Goal: Find contact information: Find contact information

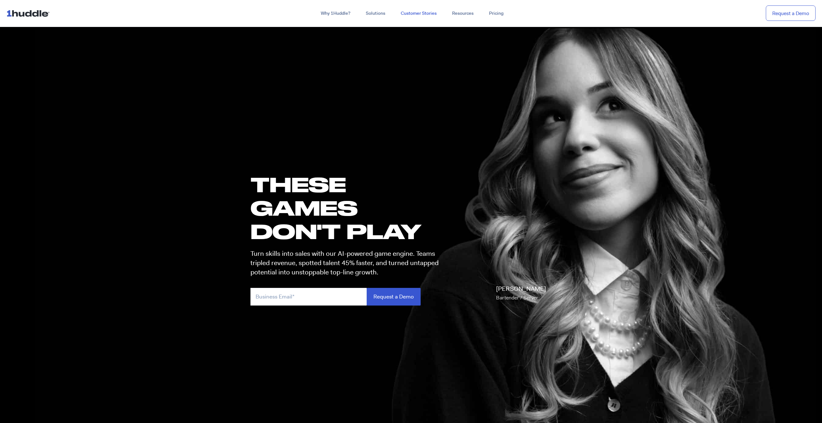
click at [418, 13] on link "Customer Stories" at bounding box center [418, 14] width 51 height 12
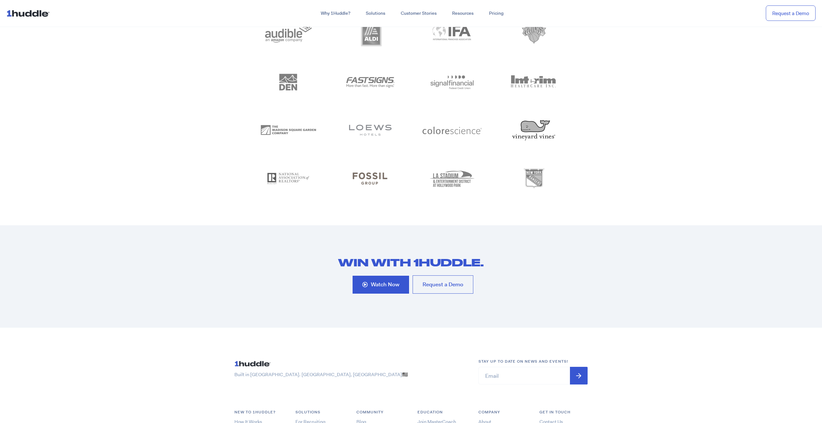
scroll to position [3473, 0]
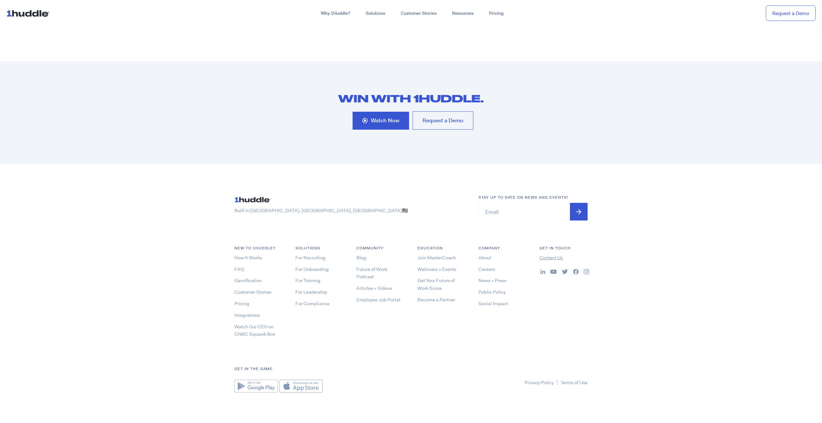
click at [541, 254] on link "Contact Us" at bounding box center [550, 257] width 23 height 6
